Goal: Information Seeking & Learning: Learn about a topic

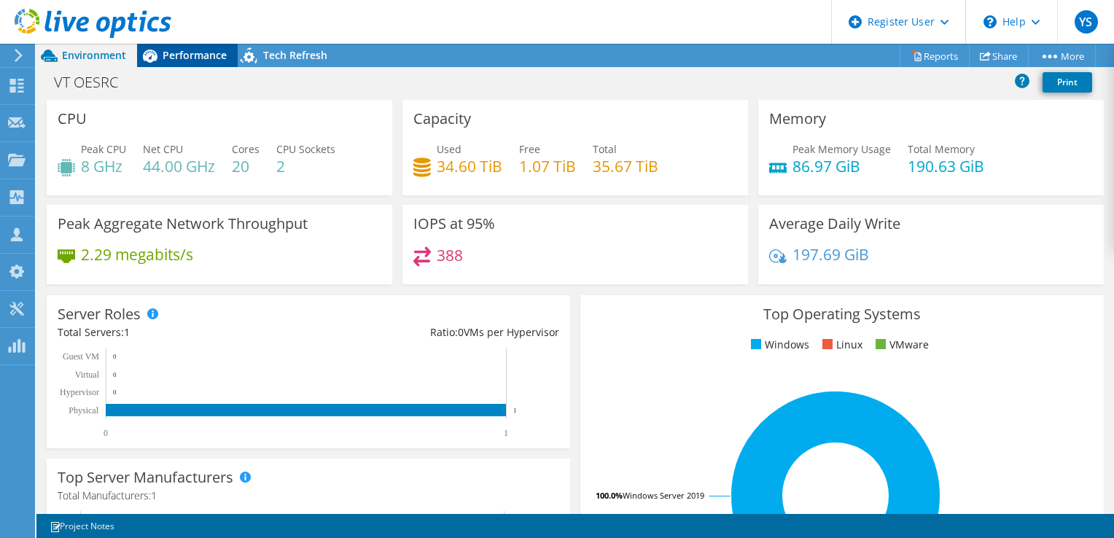
click at [203, 45] on div "Performance" at bounding box center [187, 55] width 101 height 23
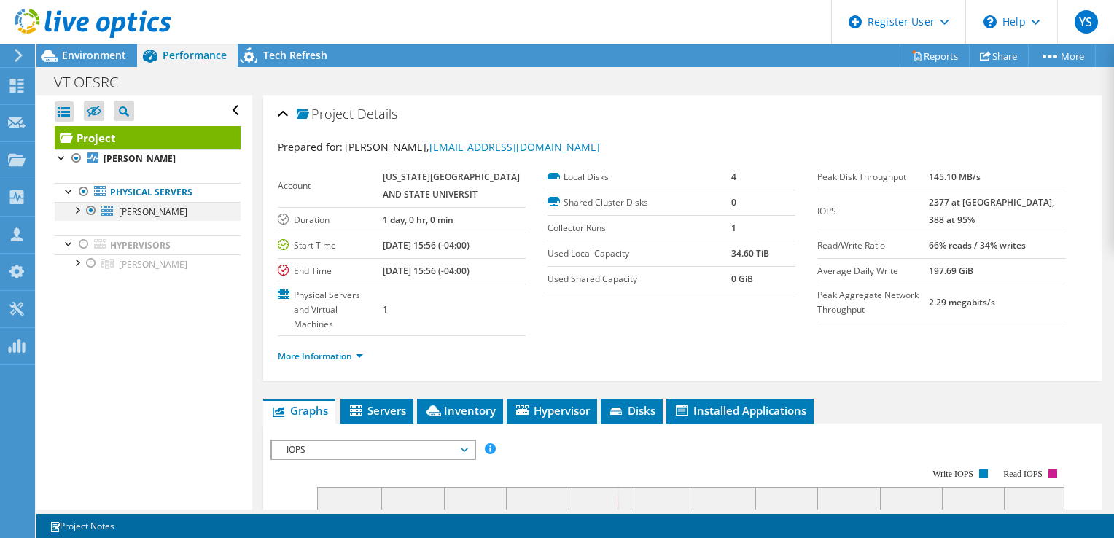
click at [77, 214] on div at bounding box center [76, 209] width 15 height 15
click at [95, 64] on div "Environment" at bounding box center [86, 55] width 101 height 23
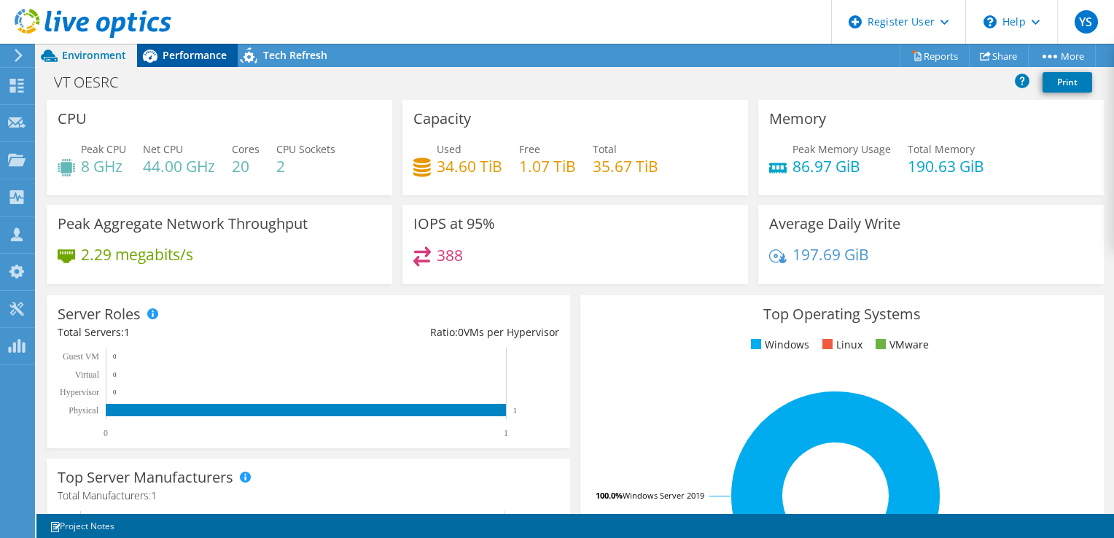
click at [183, 55] on span "Performance" at bounding box center [195, 55] width 64 height 14
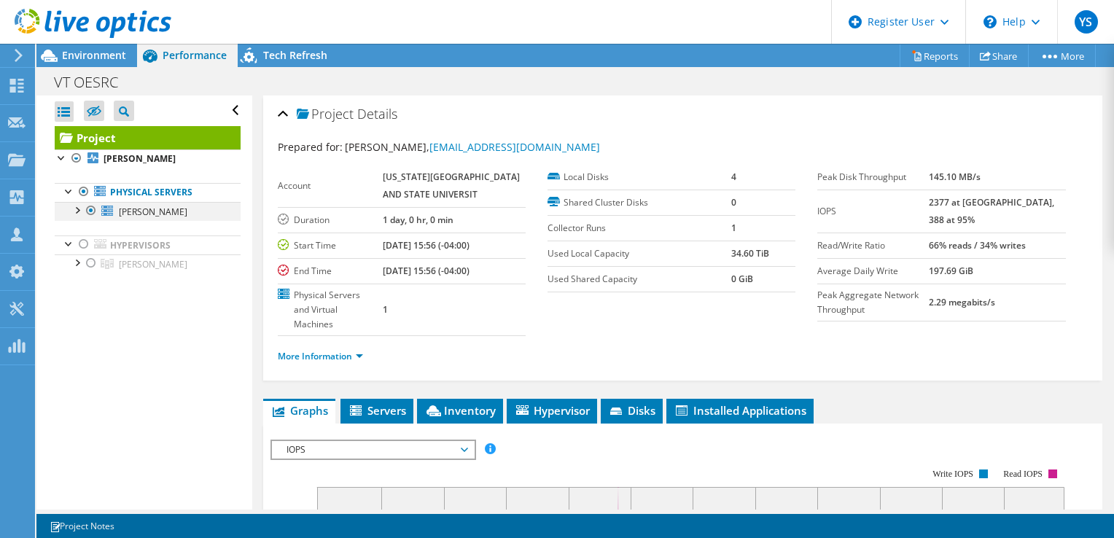
click at [78, 214] on div at bounding box center [76, 209] width 15 height 15
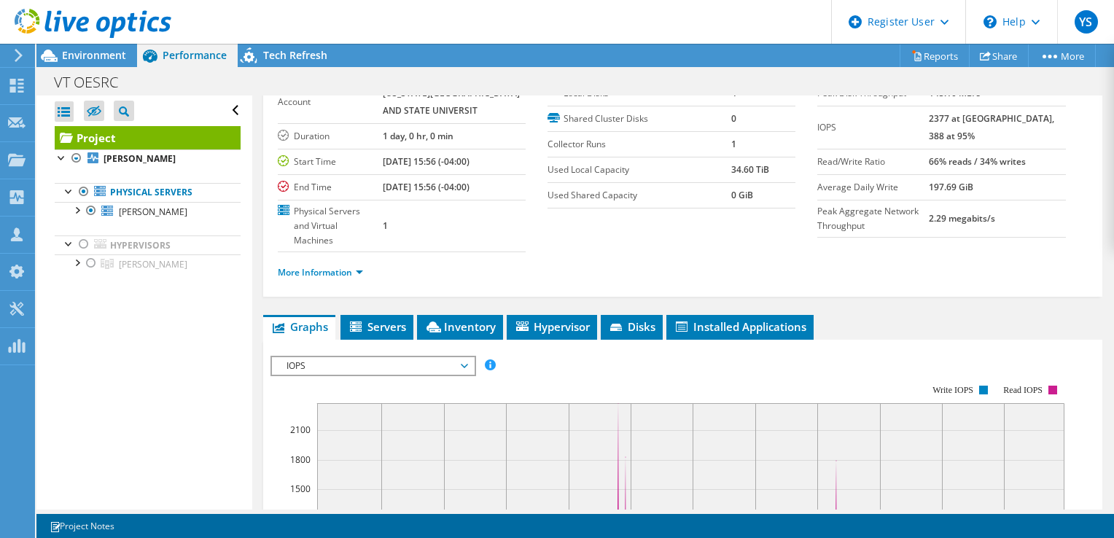
scroll to position [146, 0]
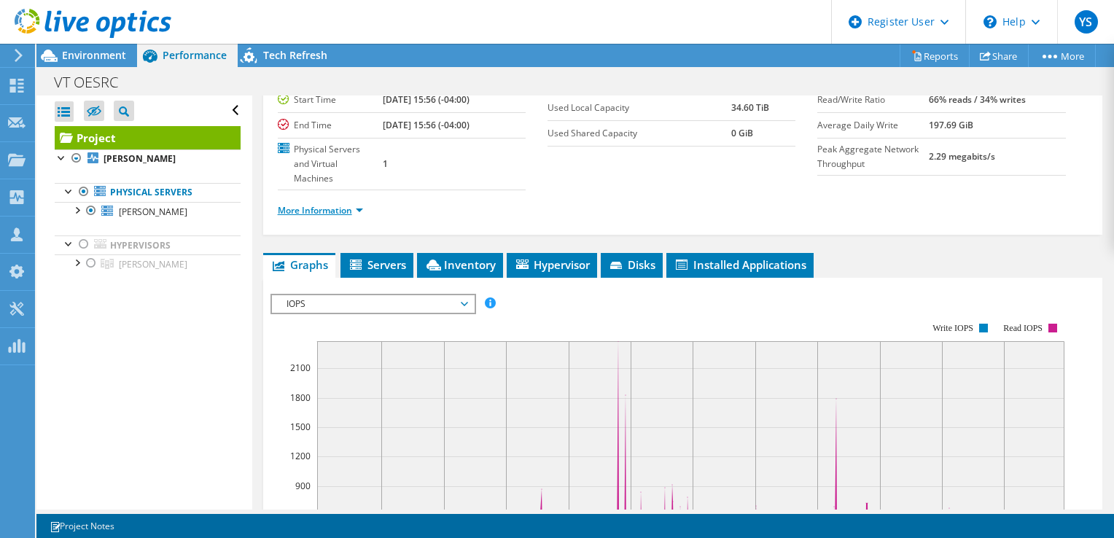
click at [324, 211] on link "More Information" at bounding box center [320, 210] width 85 height 12
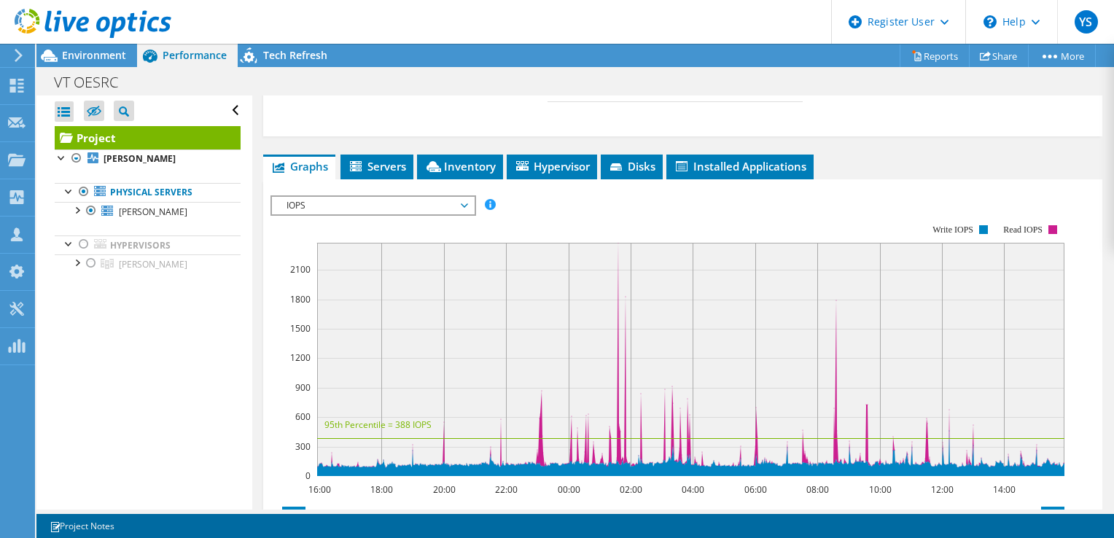
scroll to position [437, 0]
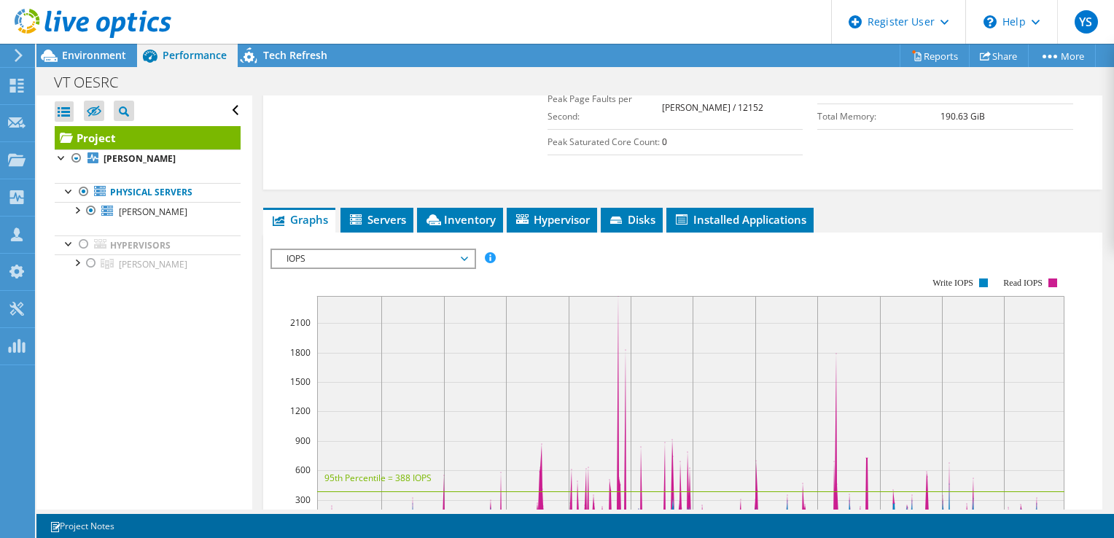
click at [440, 267] on span "IOPS" at bounding box center [372, 258] width 187 height 17
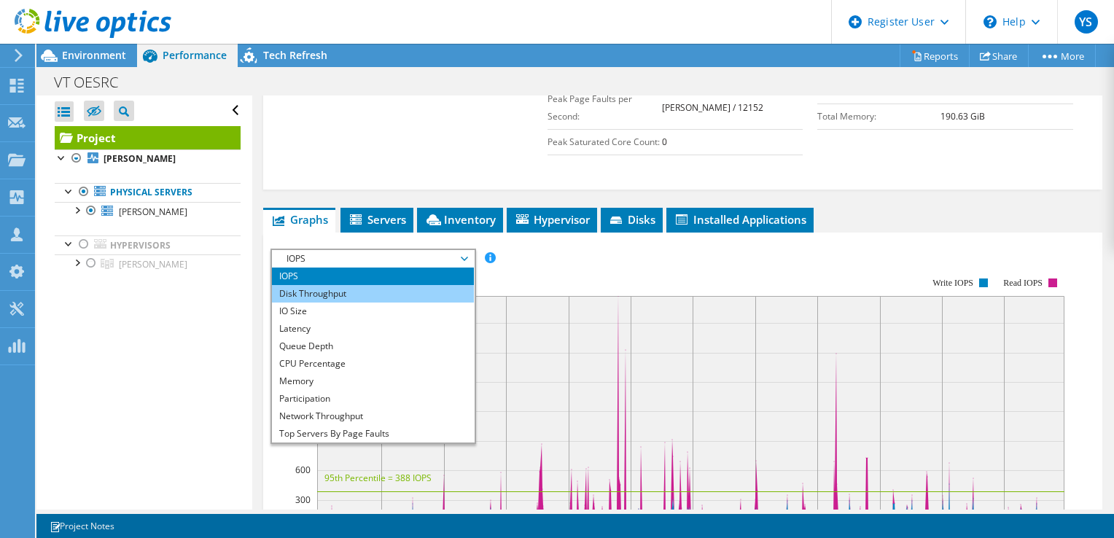
click at [379, 302] on li "Disk Throughput" at bounding box center [373, 293] width 202 height 17
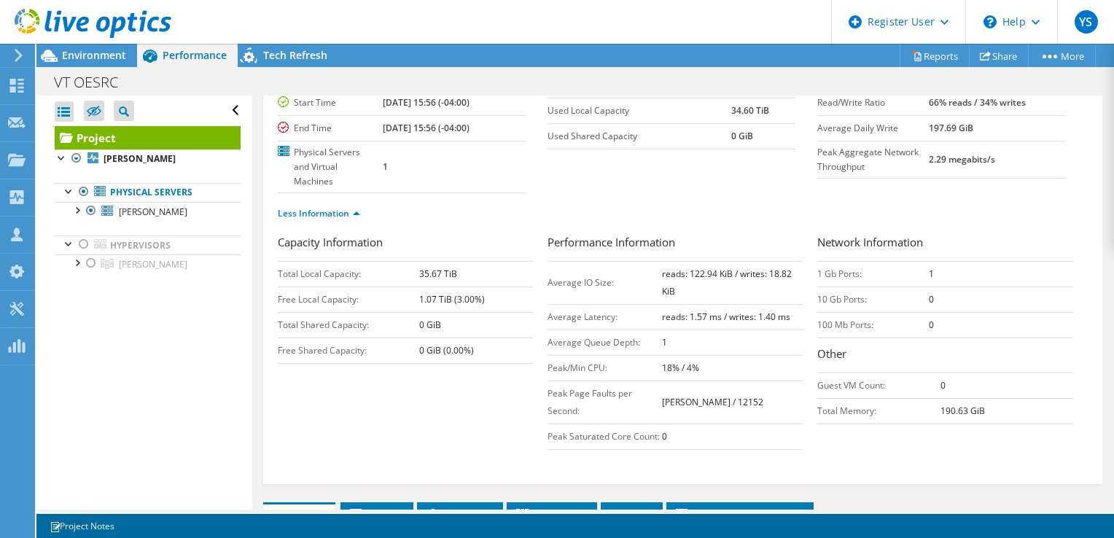
scroll to position [146, 0]
